Goal: Information Seeking & Learning: Learn about a topic

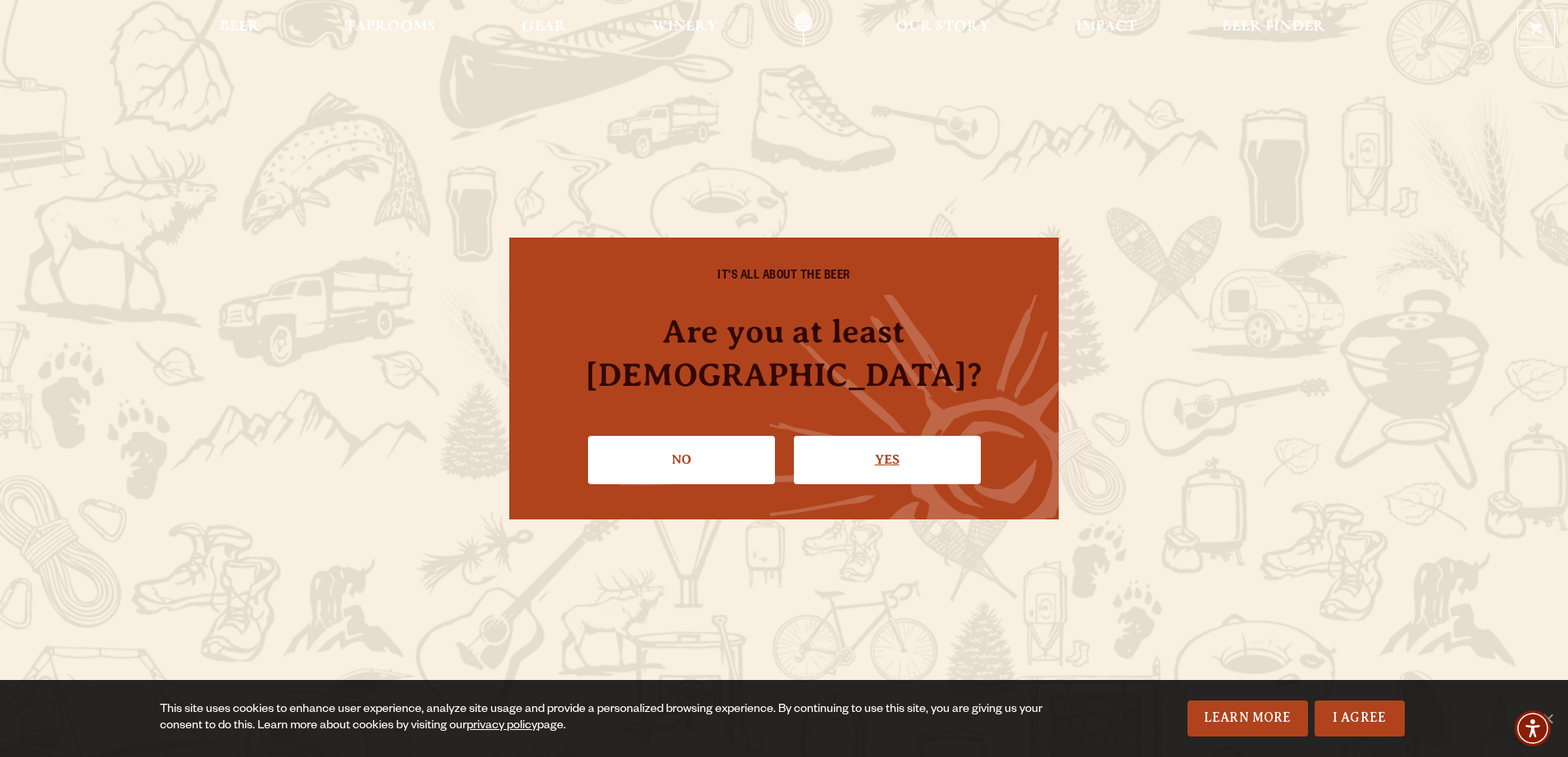
click at [898, 441] on link "Yes" at bounding box center [887, 460] width 187 height 47
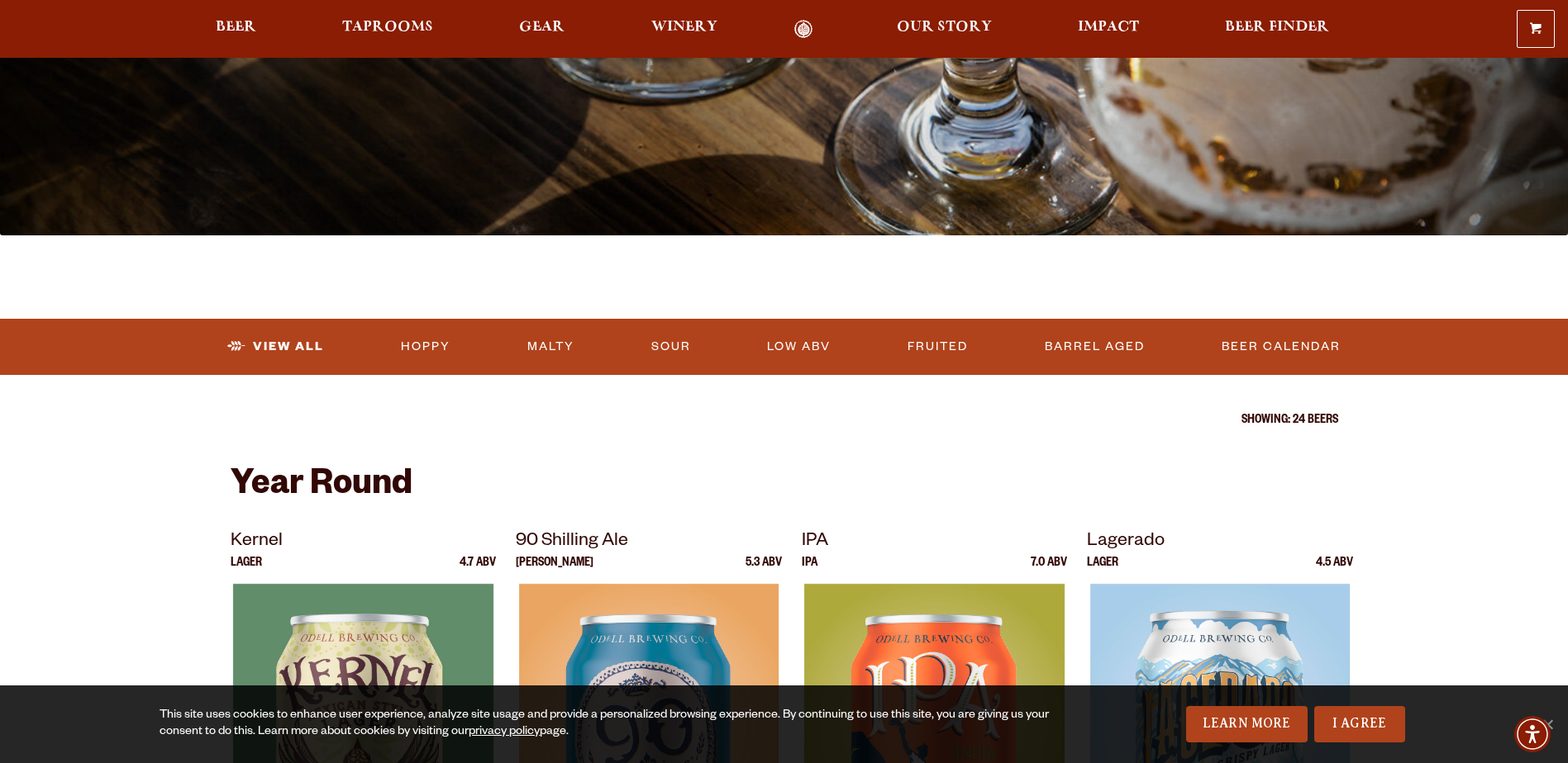
scroll to position [331, 0]
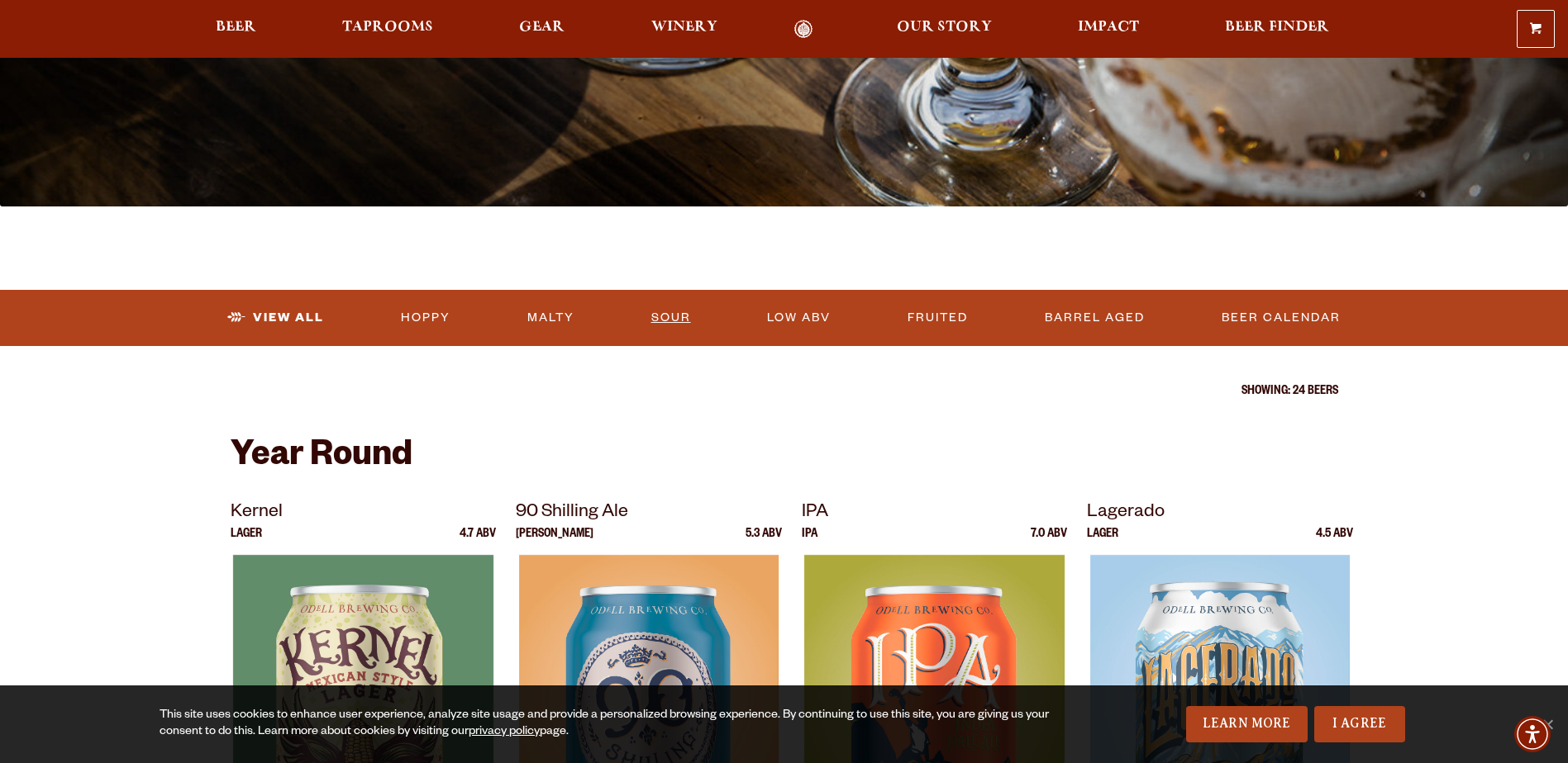
click at [668, 316] on link "Sour" at bounding box center [671, 317] width 53 height 38
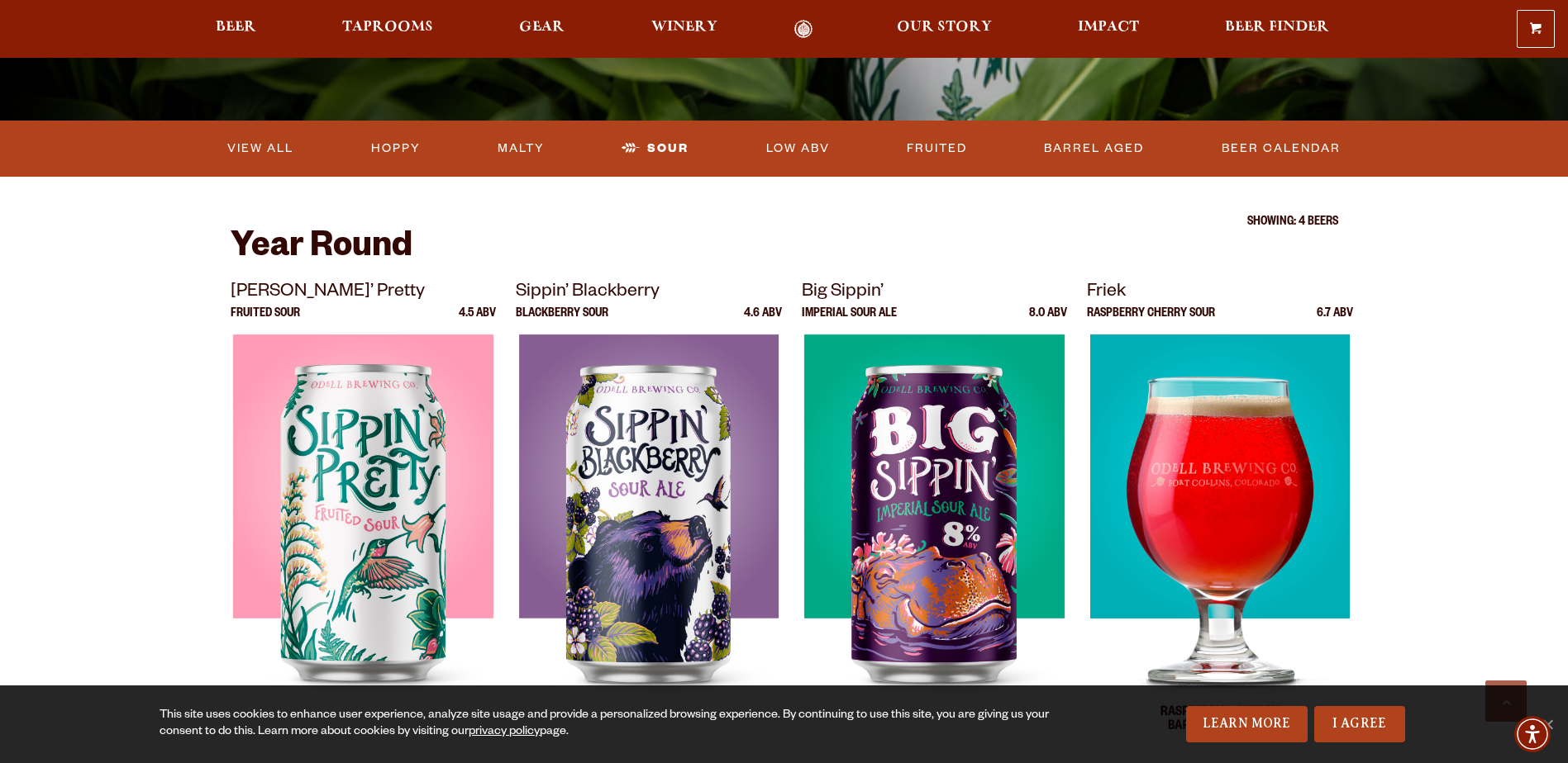
scroll to position [413, 0]
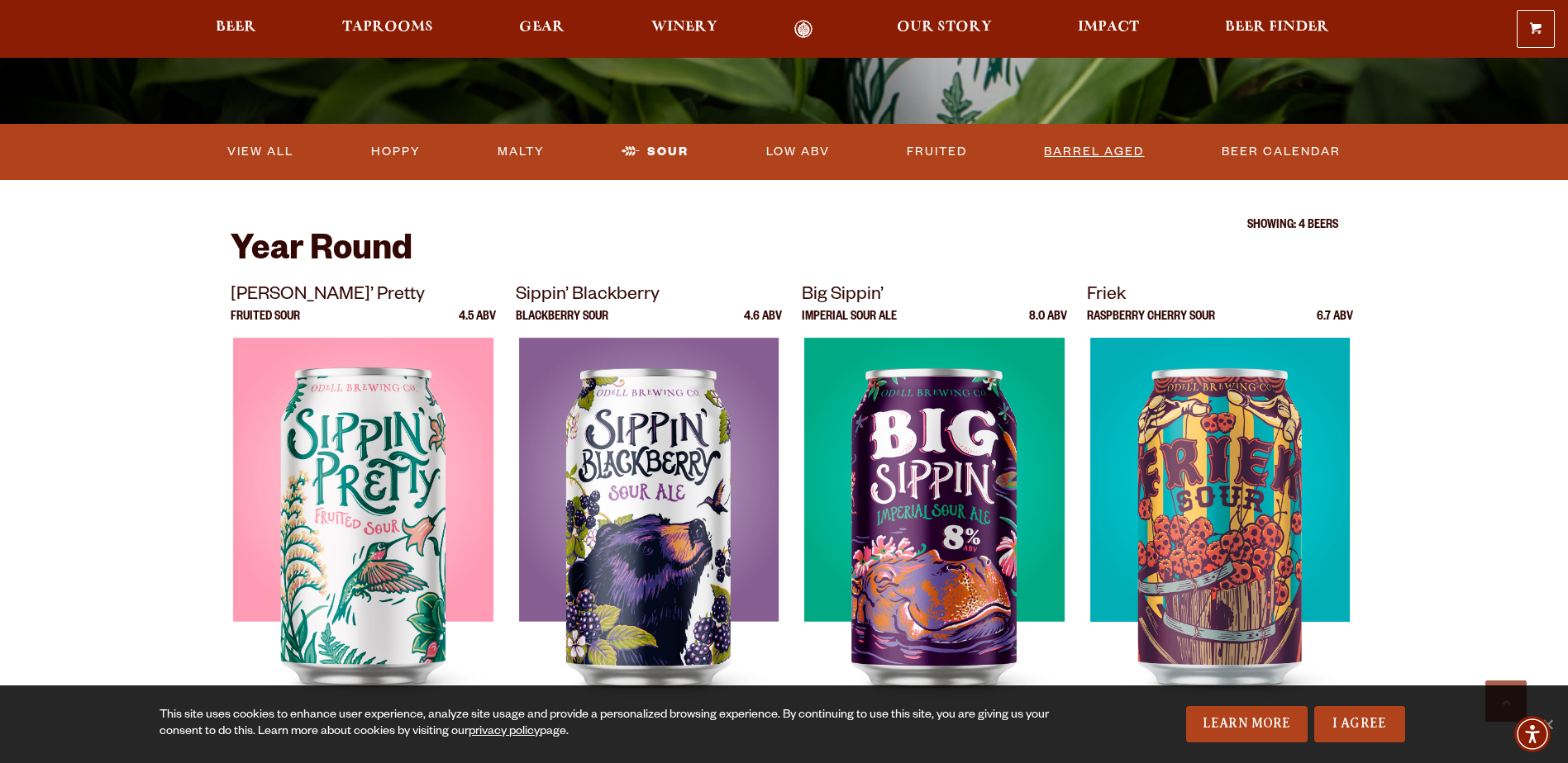
click at [1105, 145] on link "Barrel Aged" at bounding box center [1093, 151] width 113 height 38
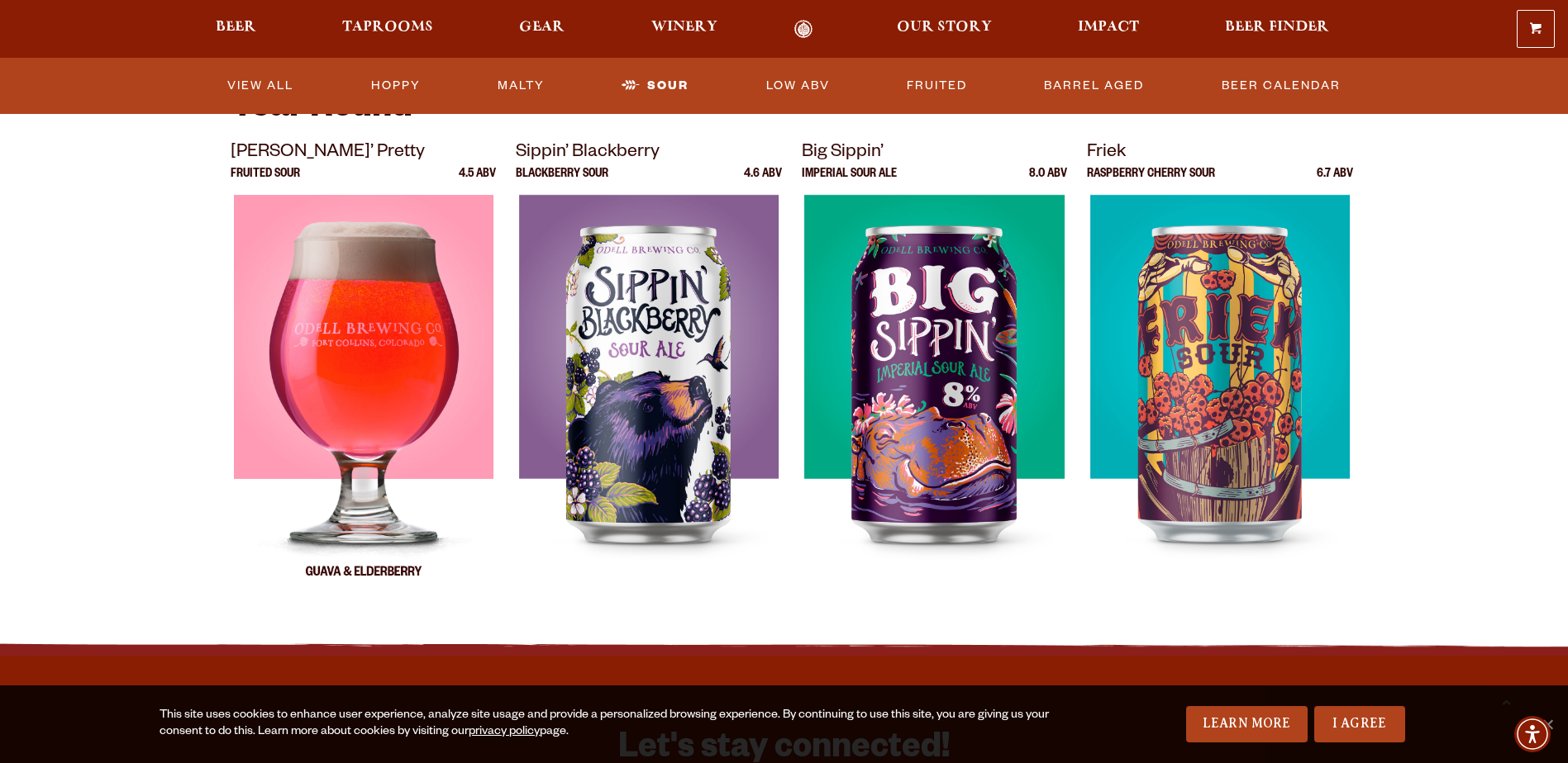
scroll to position [578, 0]
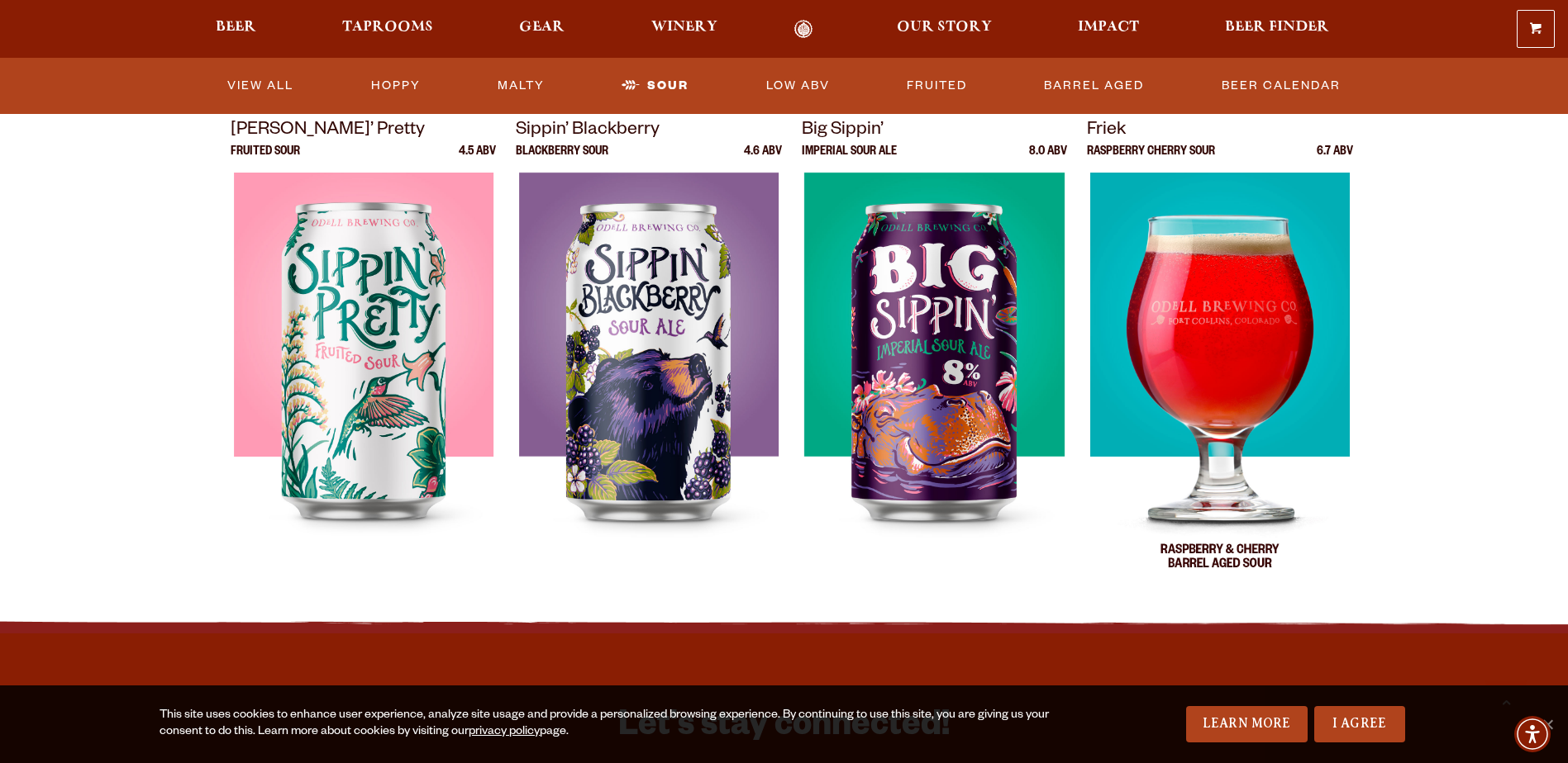
click at [1240, 394] on img at bounding box center [1219, 379] width 260 height 413
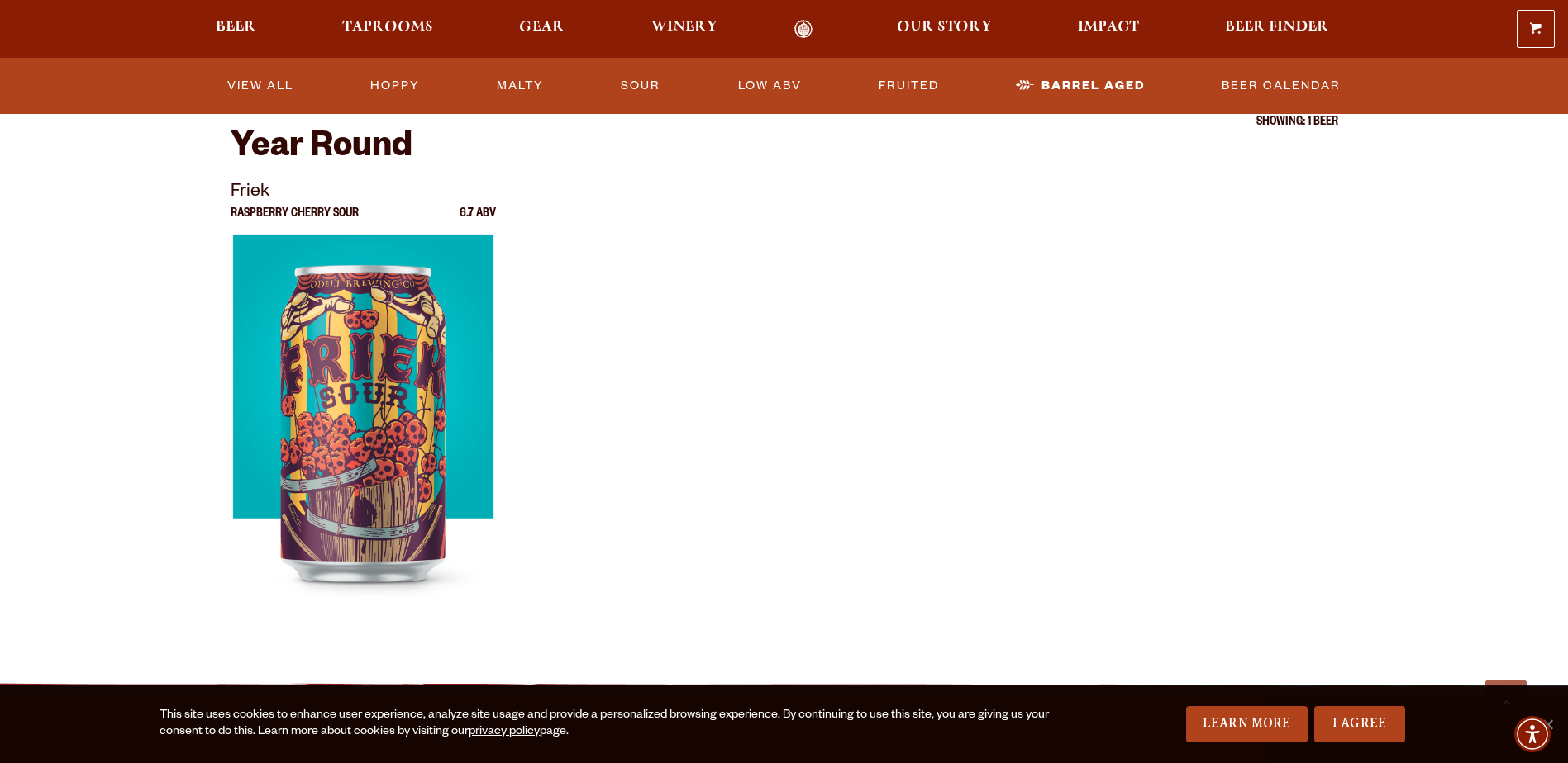
scroll to position [413, 0]
